Goal: Check status: Check status

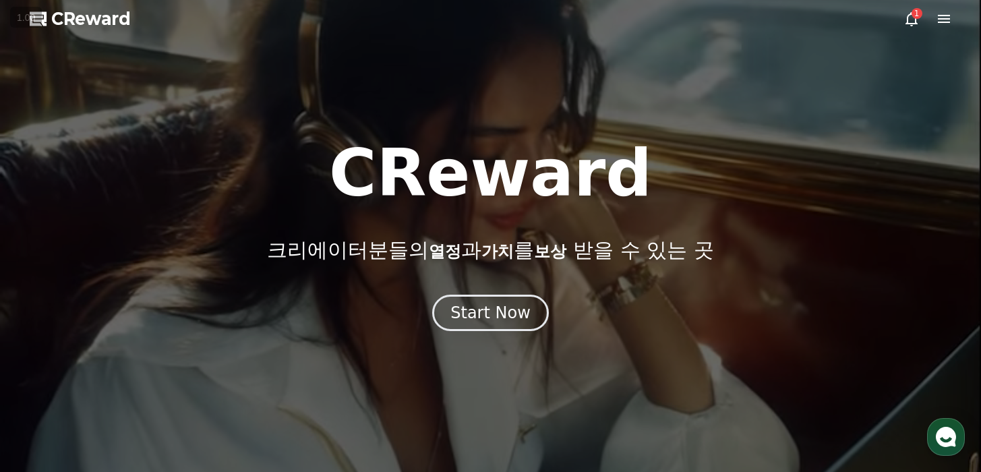
click at [913, 25] on icon at bounding box center [911, 19] width 16 height 16
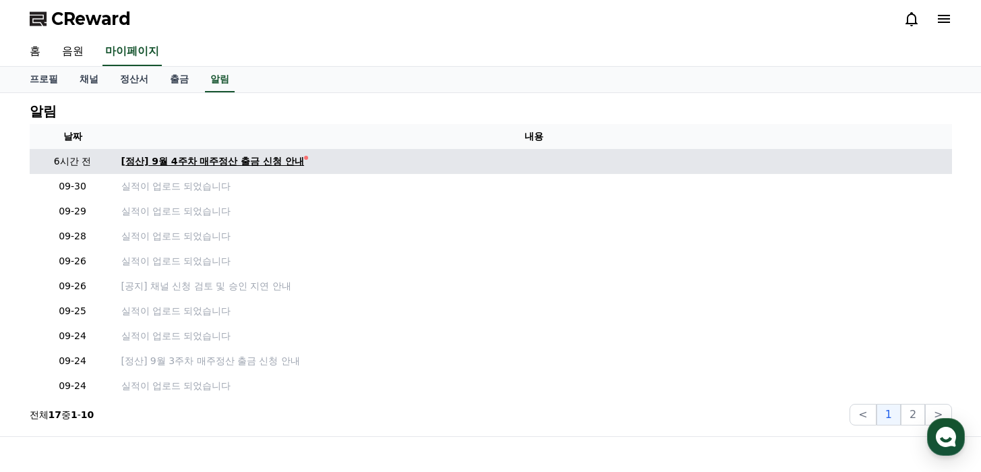
click at [193, 163] on div "[정산] 9월 4주차 매주정산 출금 신청 안내" at bounding box center [212, 161] width 183 height 14
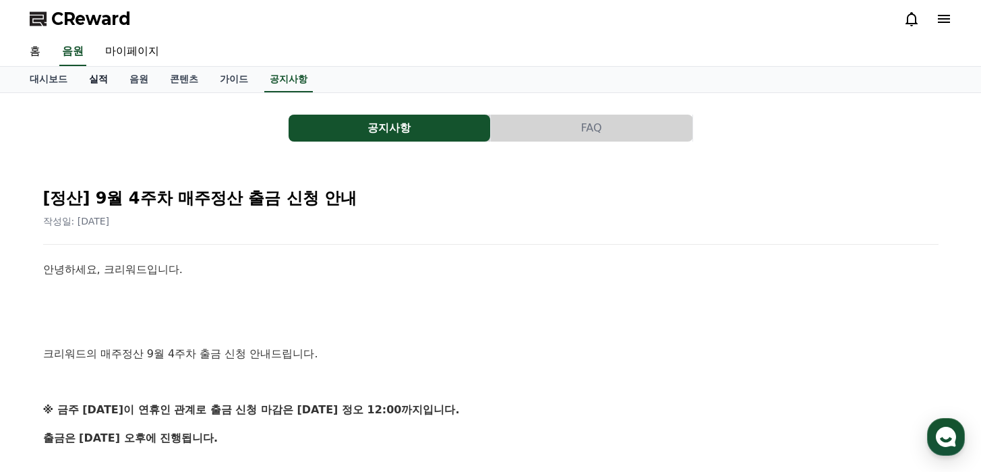
click at [96, 80] on link "실적" at bounding box center [98, 80] width 40 height 26
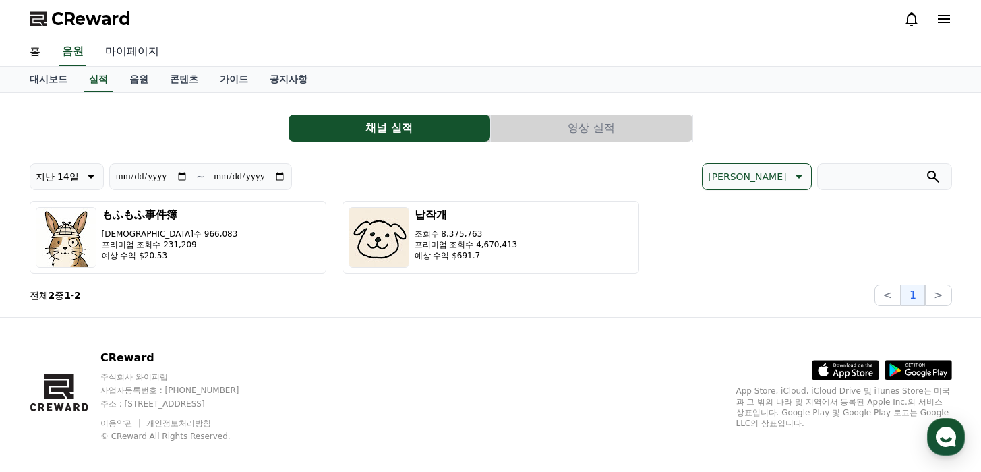
click at [127, 45] on link "마이페이지" at bounding box center [132, 52] width 76 height 28
select select "**********"
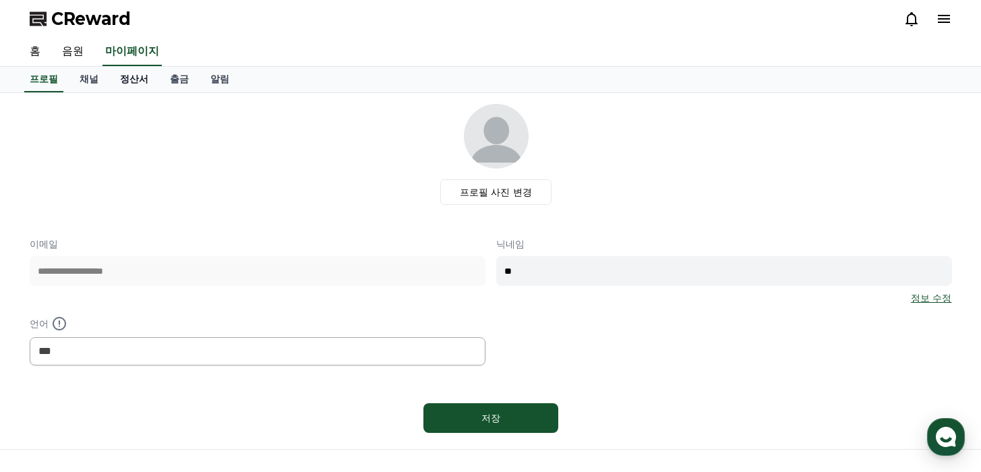
click at [122, 74] on link "정산서" at bounding box center [134, 80] width 50 height 26
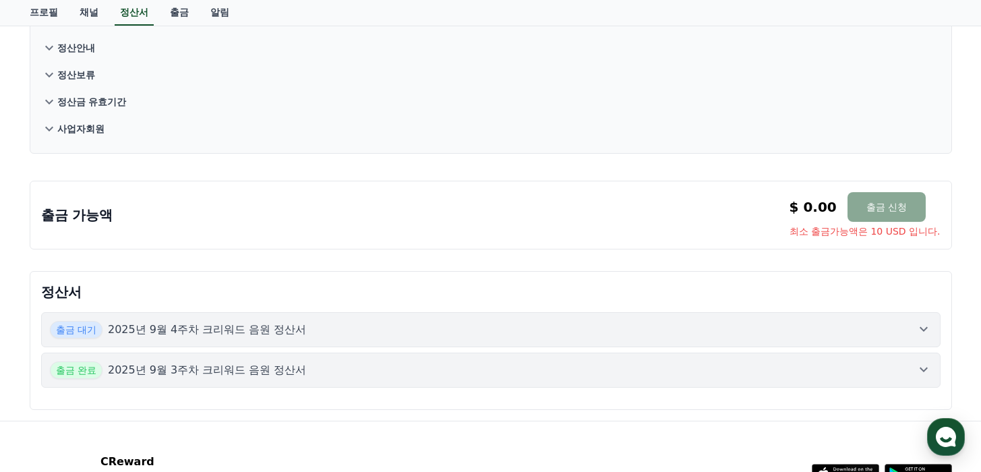
scroll to position [164, 0]
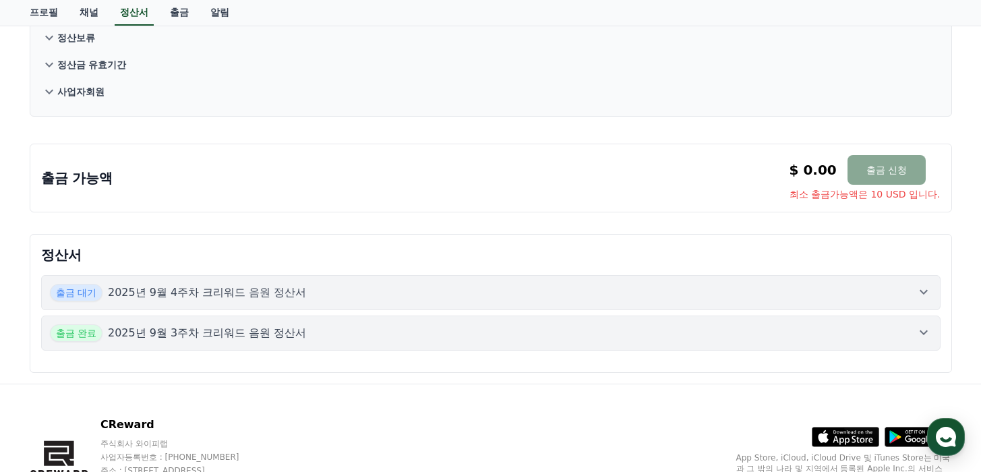
click at [503, 284] on div "출금 대기 2025년 9월 4주차 크리워드 음원 정산서" at bounding box center [491, 293] width 882 height 18
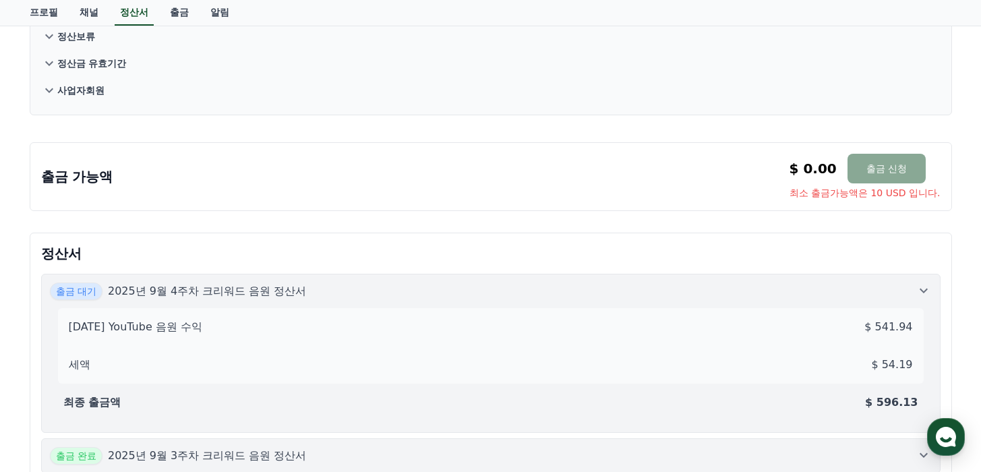
scroll to position [247, 0]
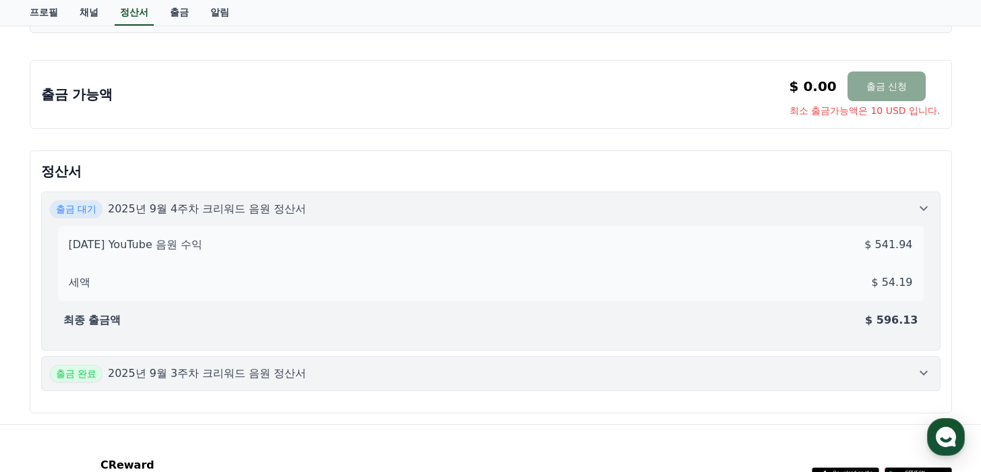
click at [510, 361] on button "출금 완료 2025년 9월 3주차 크리워드 음원 정산서" at bounding box center [490, 373] width 899 height 35
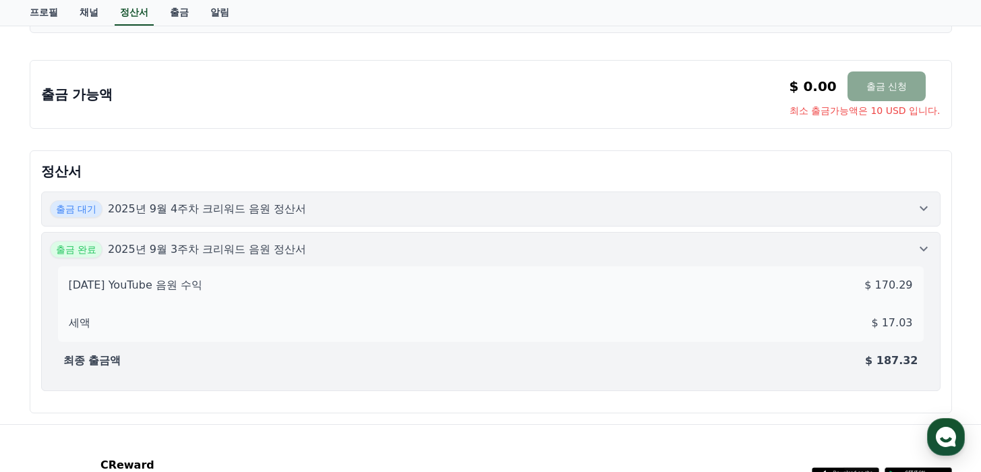
click at [575, 200] on div "출금 대기 2025년 9월 4주차 크리워드 음원 정산서" at bounding box center [491, 209] width 882 height 18
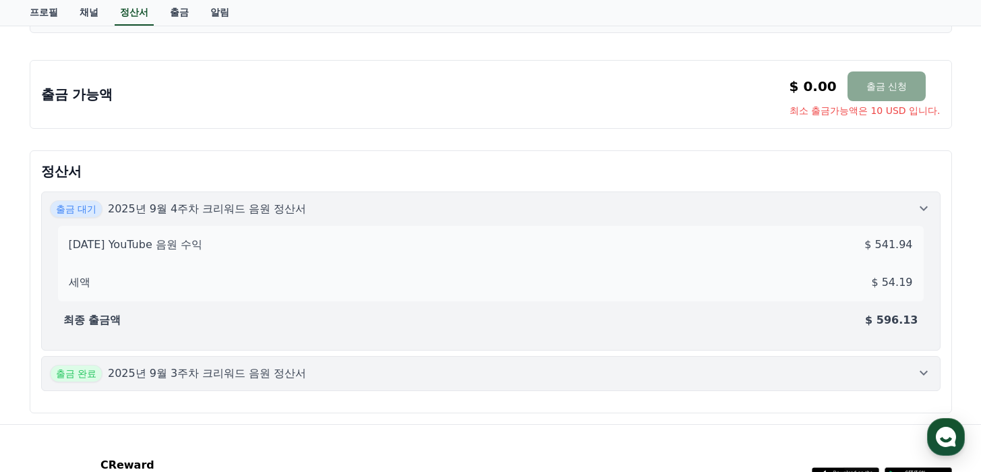
click at [576, 200] on div "출금 대기 2025년 9월 4주차 크리워드 음원 정산서" at bounding box center [491, 209] width 882 height 18
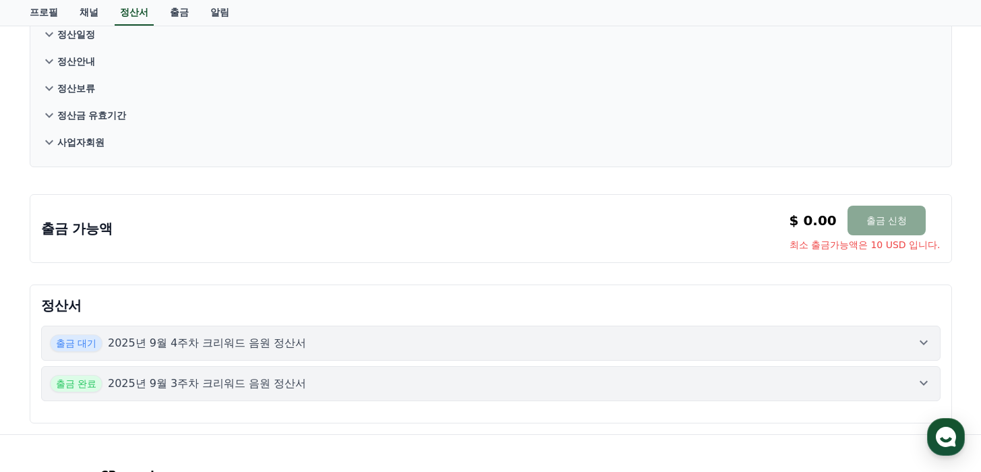
scroll to position [0, 0]
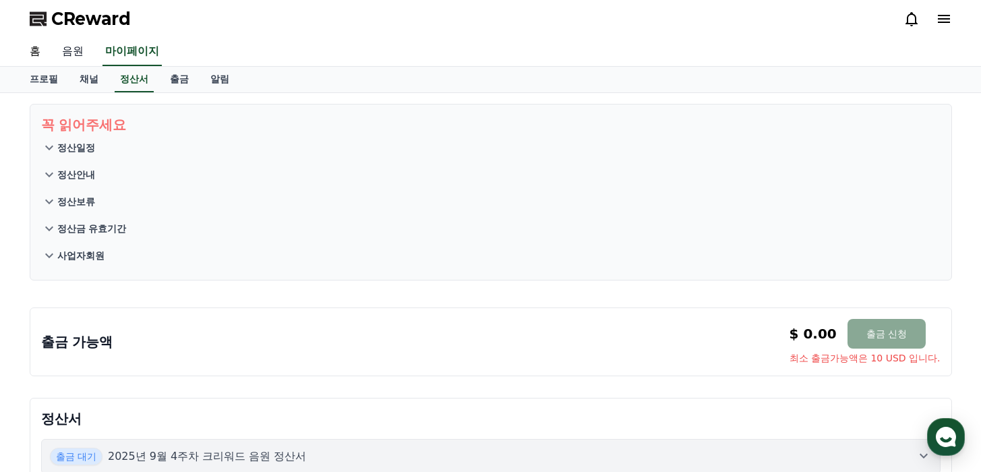
click at [67, 55] on link "음원" at bounding box center [72, 52] width 43 height 28
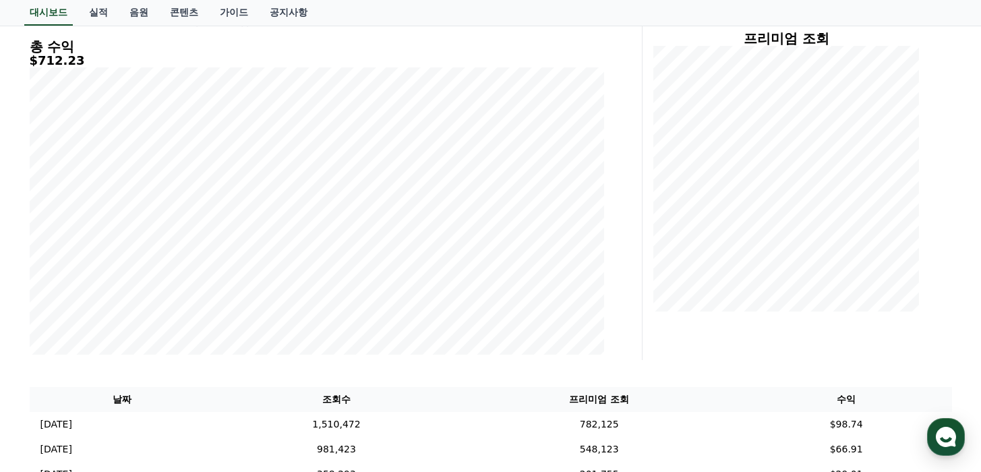
scroll to position [187, 0]
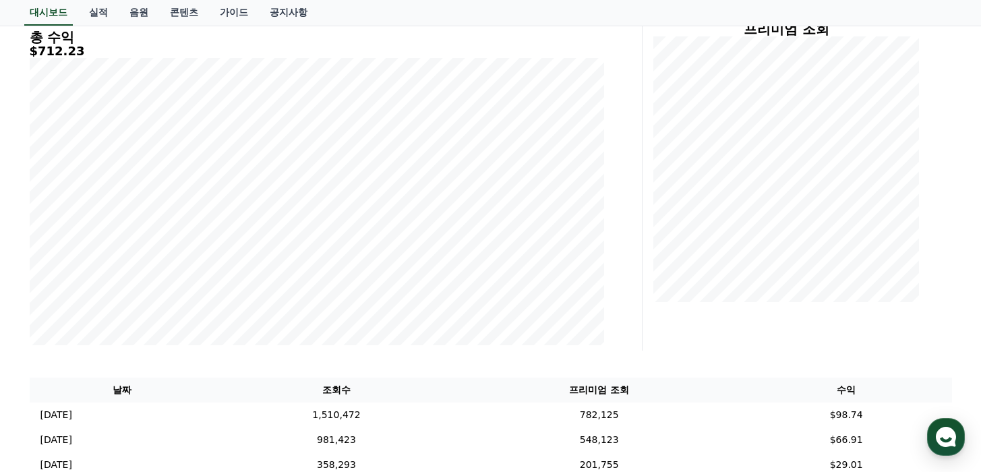
click at [617, 216] on div "**********" at bounding box center [333, 162] width 618 height 378
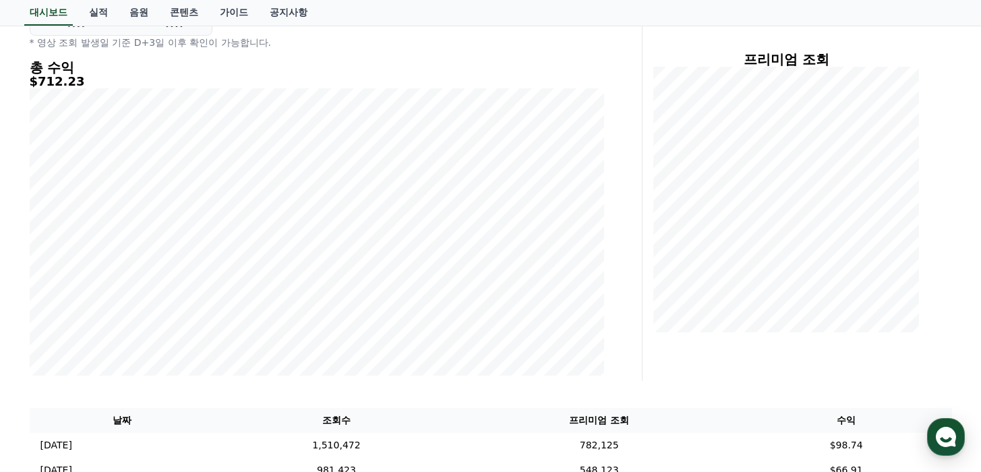
scroll to position [0, 0]
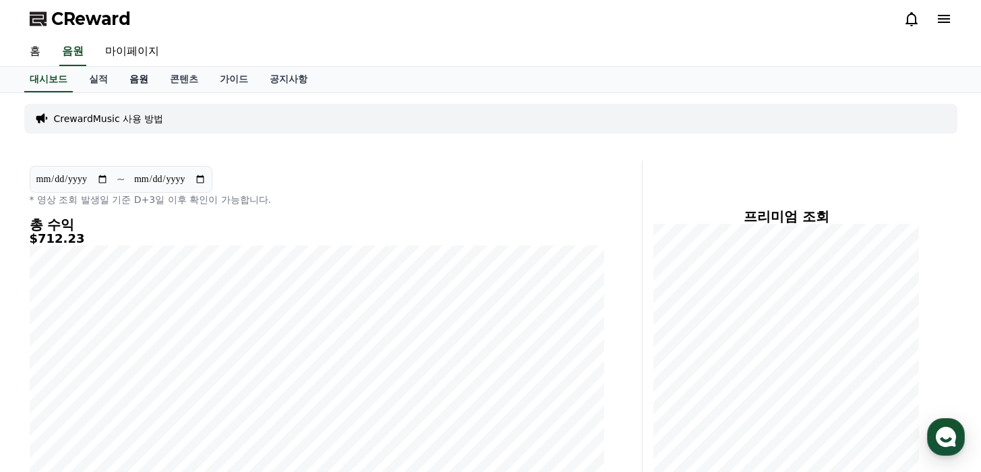
click at [124, 76] on link "음원" at bounding box center [139, 80] width 40 height 26
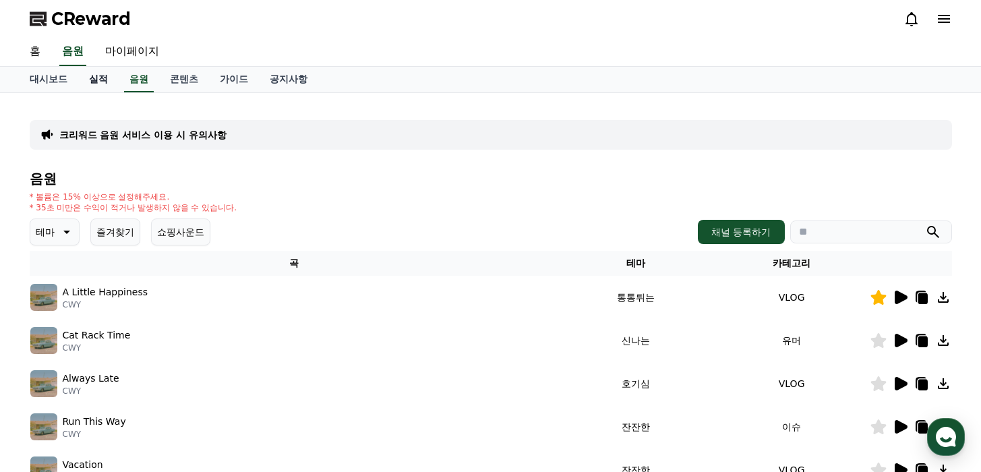
click at [95, 84] on link "실적" at bounding box center [98, 80] width 40 height 26
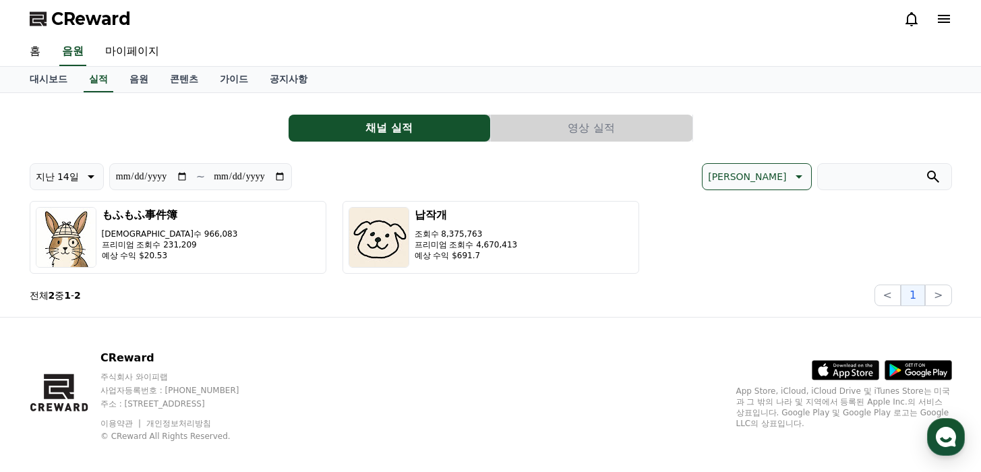
click at [592, 139] on button "영상 실적" at bounding box center [592, 128] width 202 height 27
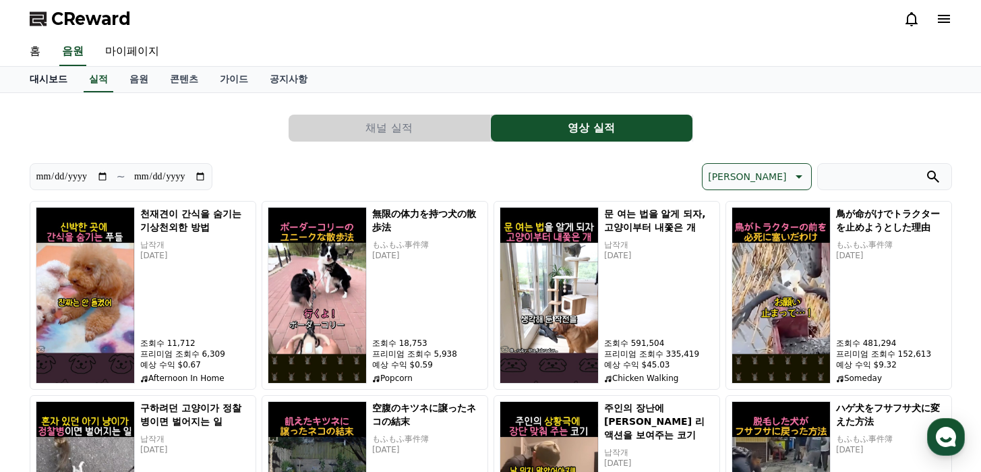
click at [49, 77] on link "대시보드" at bounding box center [48, 80] width 59 height 26
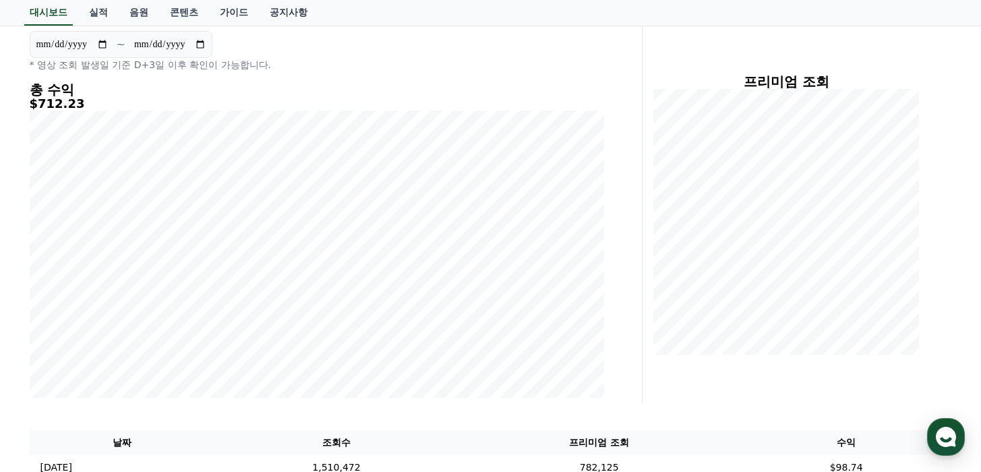
scroll to position [39, 0]
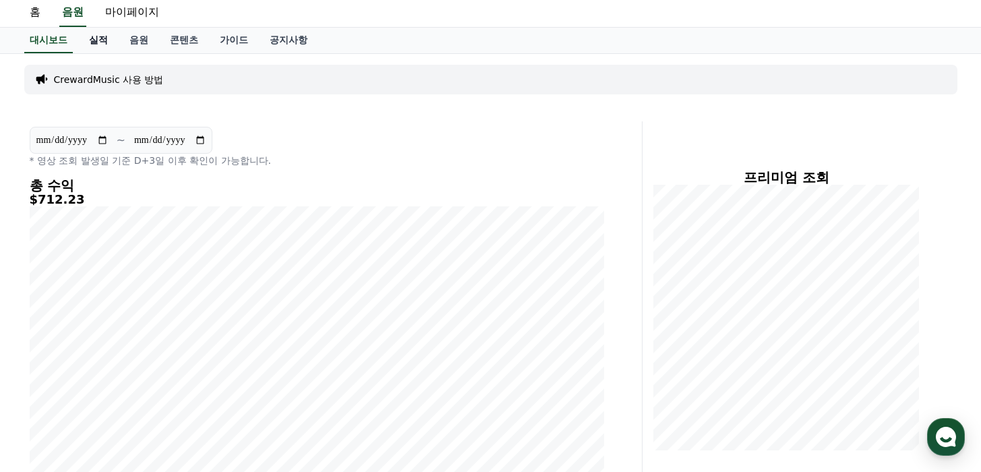
click at [92, 42] on link "실적" at bounding box center [98, 41] width 40 height 26
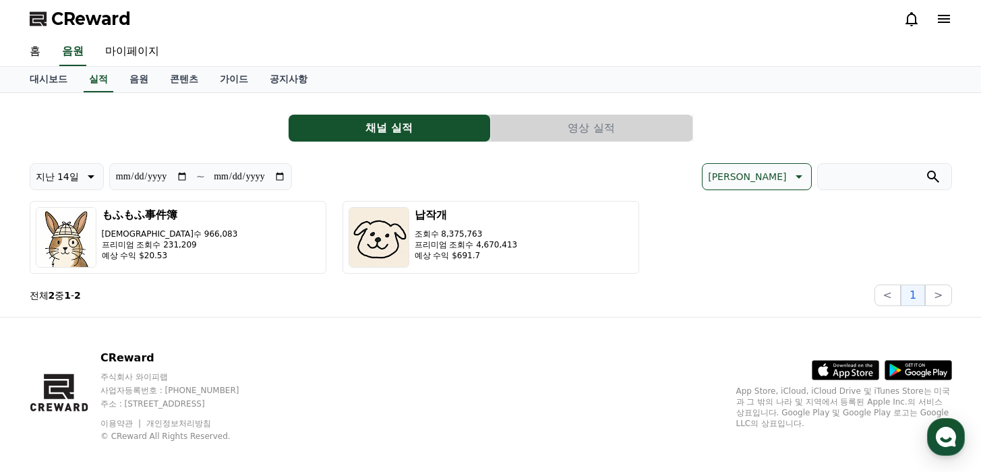
click at [557, 133] on button "영상 실적" at bounding box center [592, 128] width 202 height 27
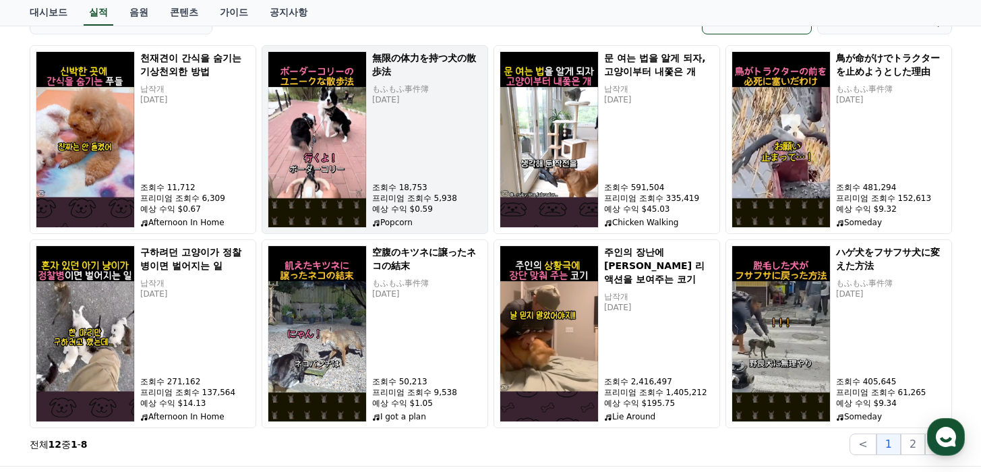
scroll to position [271, 0]
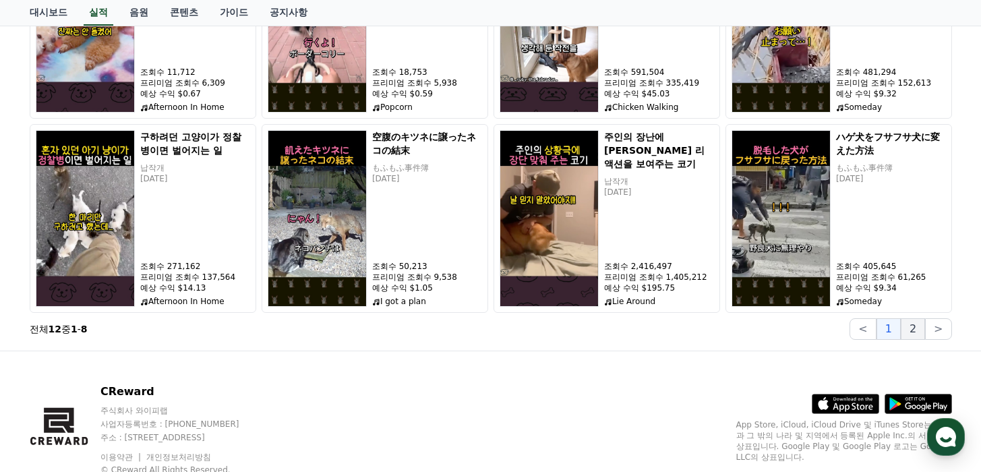
click at [919, 330] on button "2" at bounding box center [913, 329] width 24 height 22
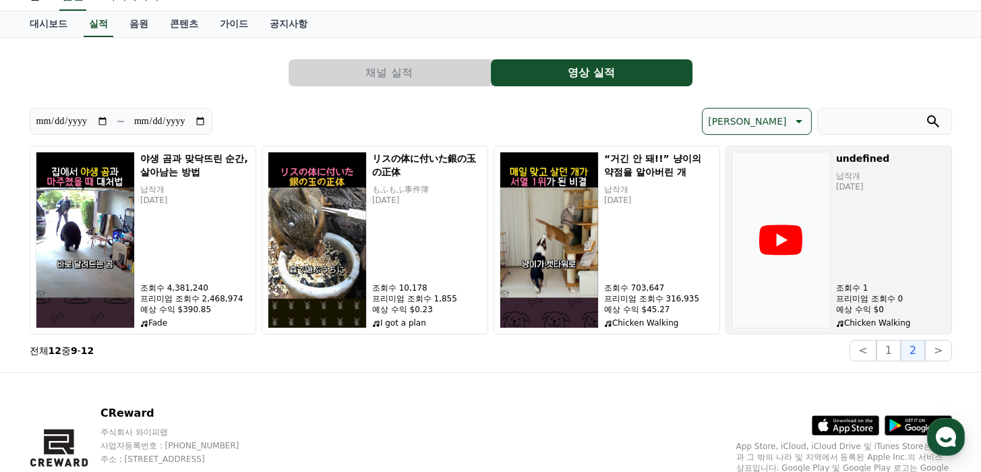
scroll to position [72, 0]
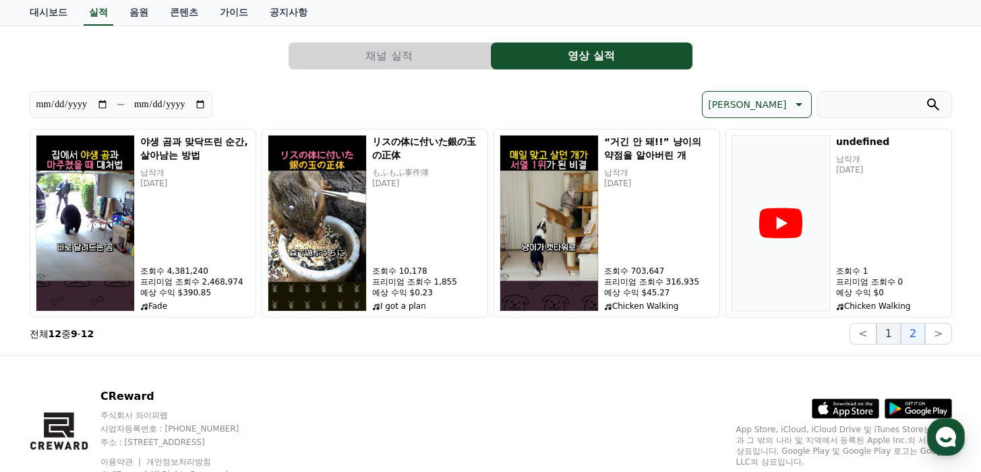
click at [896, 339] on button "1" at bounding box center [888, 334] width 24 height 22
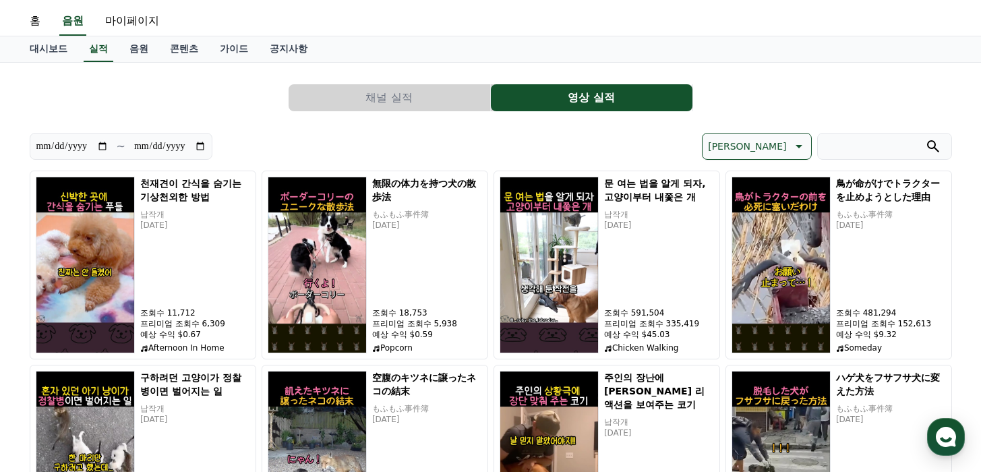
scroll to position [0, 0]
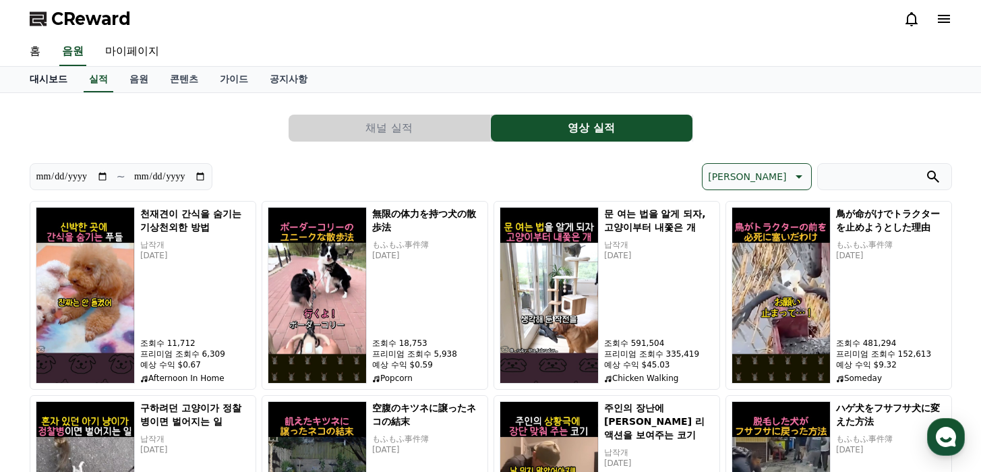
click at [53, 78] on link "대시보드" at bounding box center [48, 80] width 59 height 26
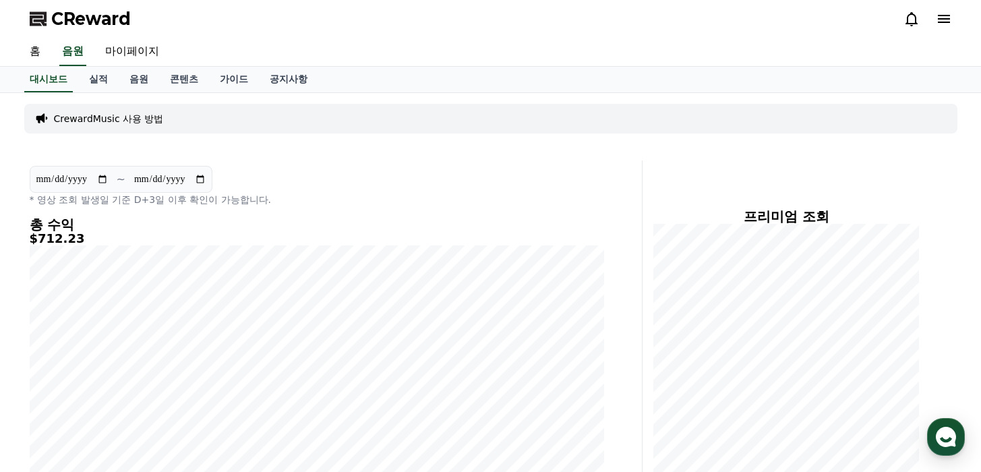
scroll to position [8, 0]
